Goal: Task Accomplishment & Management: Manage account settings

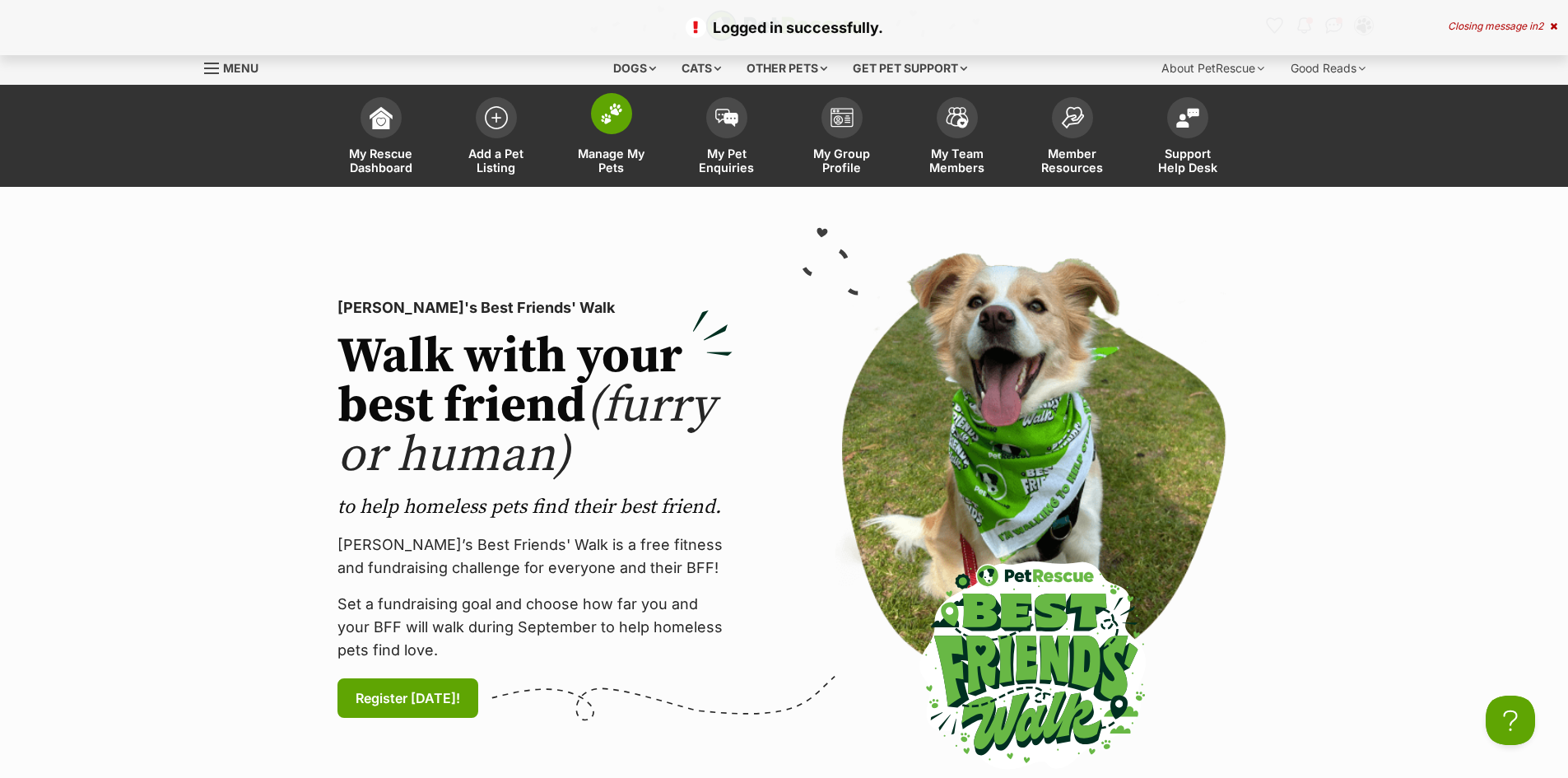
click at [614, 147] on span "Manage My Pets" at bounding box center [612, 161] width 74 height 28
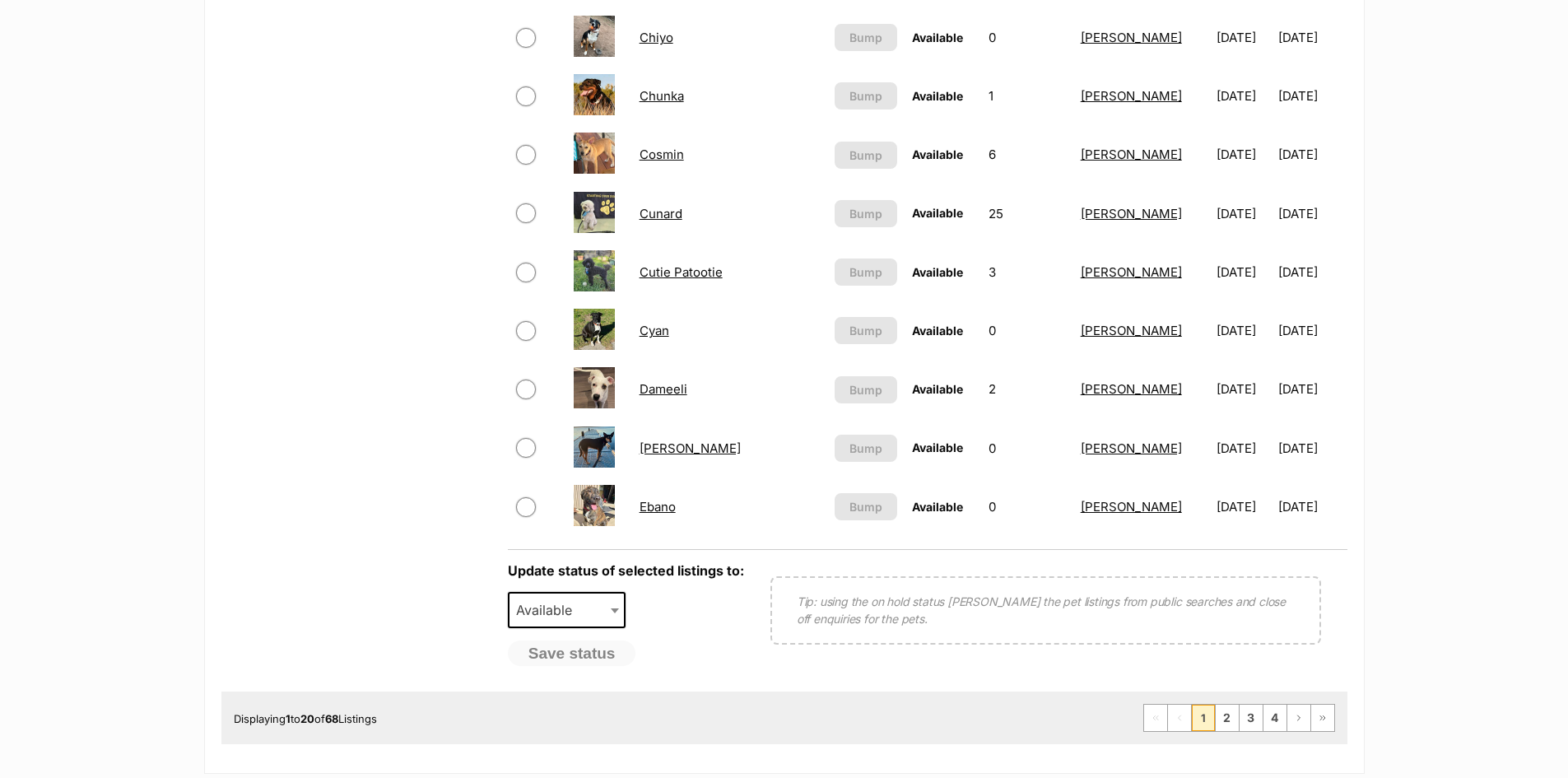
scroll to position [1236, 0]
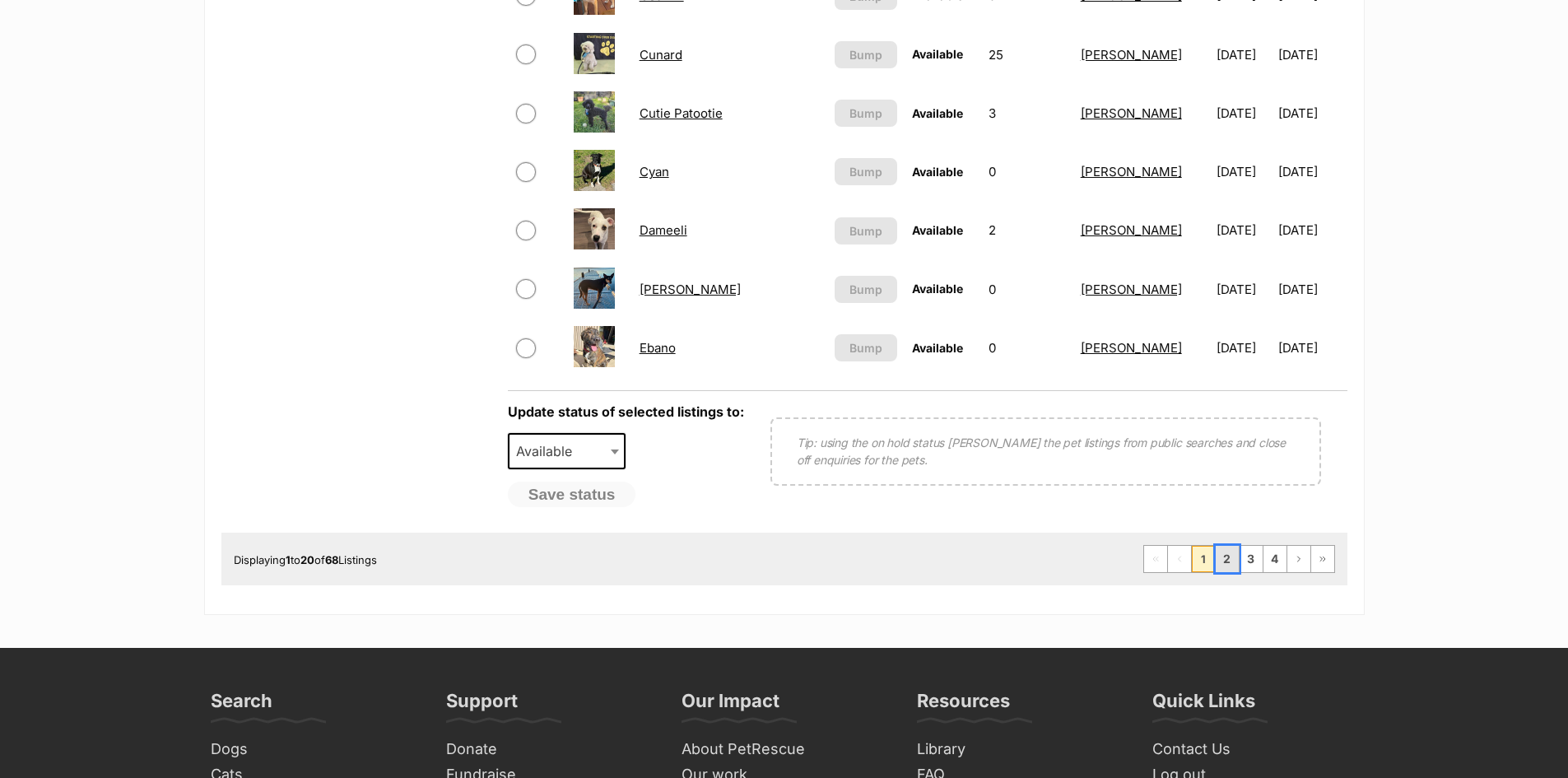
click at [1228, 555] on link "2" at bounding box center [1227, 559] width 23 height 26
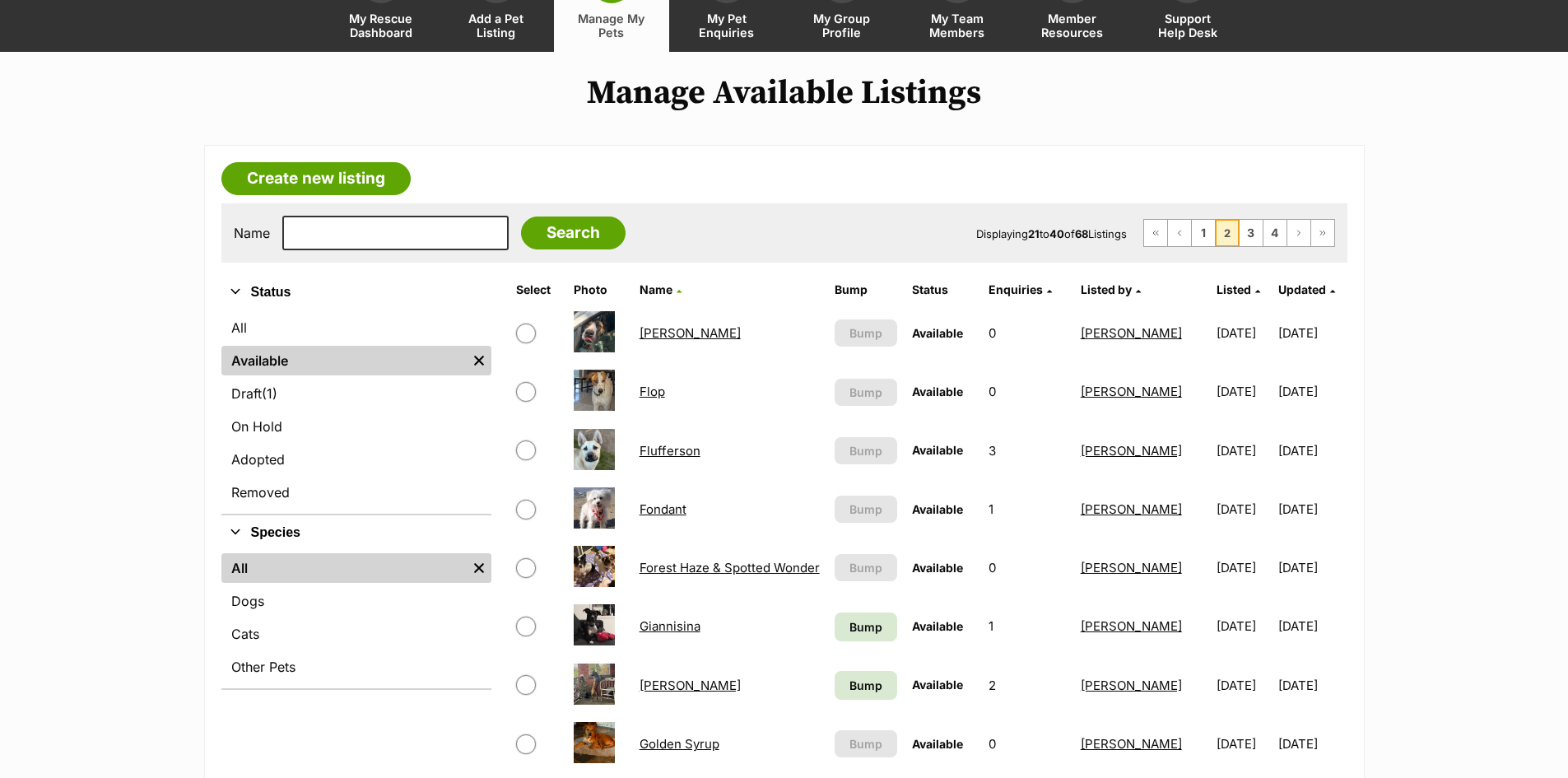
scroll to position [330, 0]
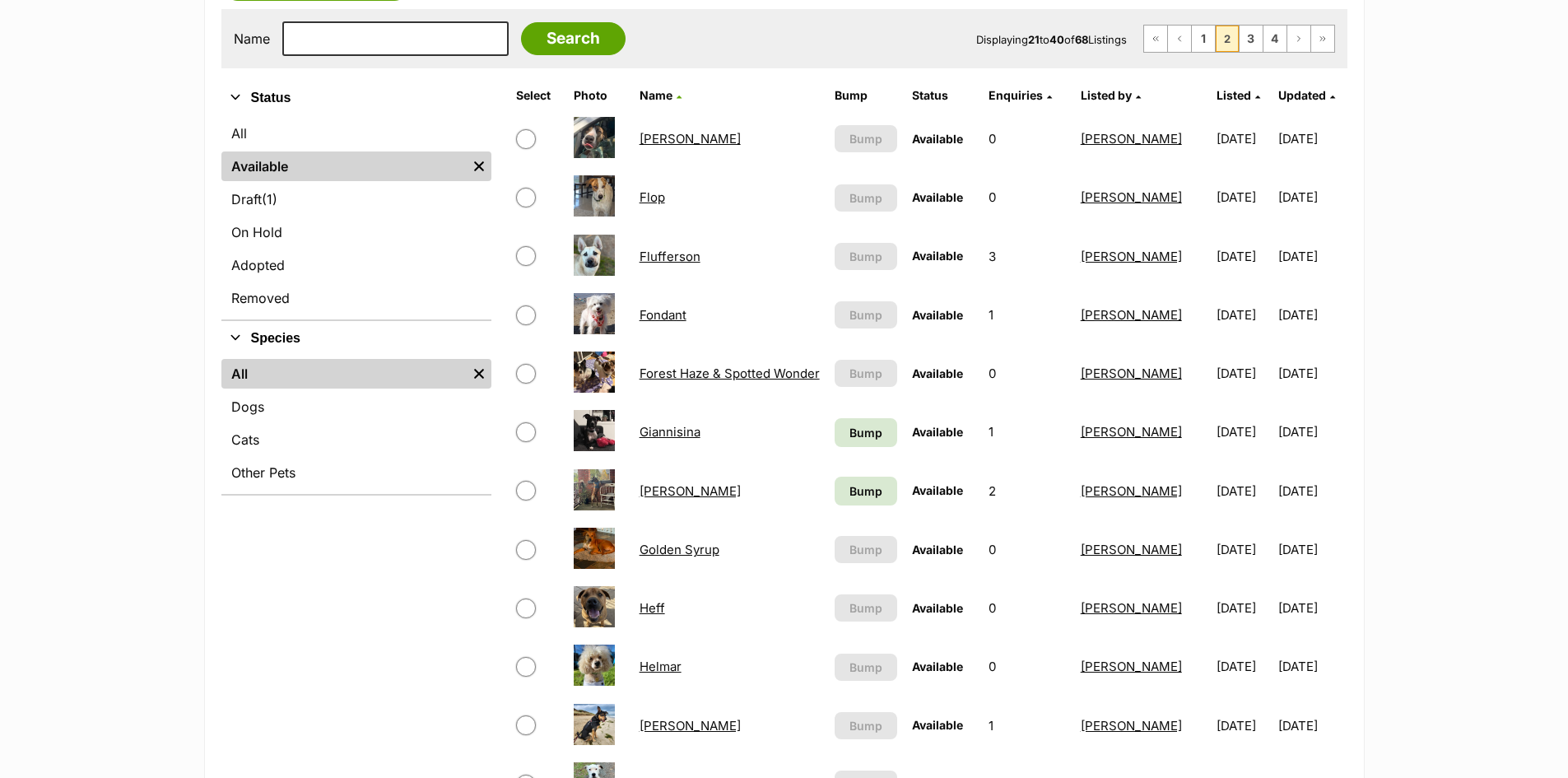
click at [685, 551] on link "Golden Syrup" at bounding box center [679, 550] width 80 height 16
